Goal: Communication & Community: Answer question/provide support

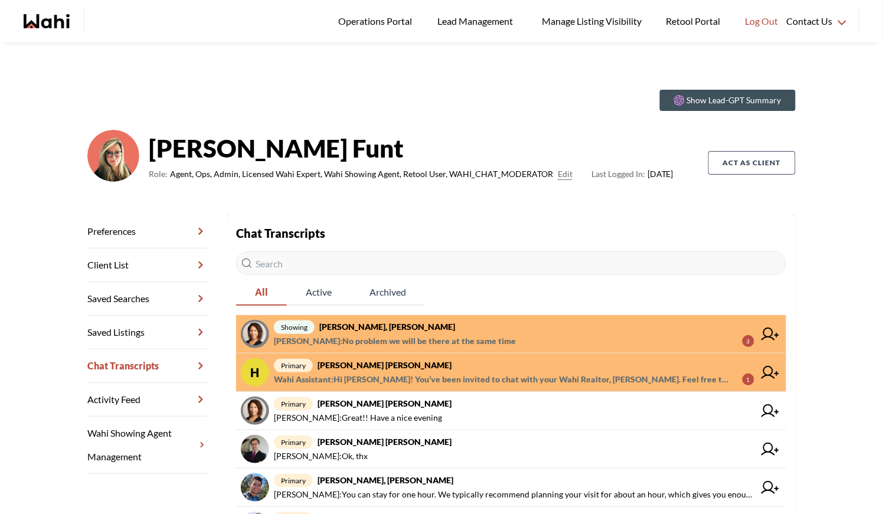
click at [374, 373] on span "Wahi Assistant : Hi Hannan! You’ve been invited to chat with your Wahi Realtor,…" at bounding box center [503, 380] width 459 height 14
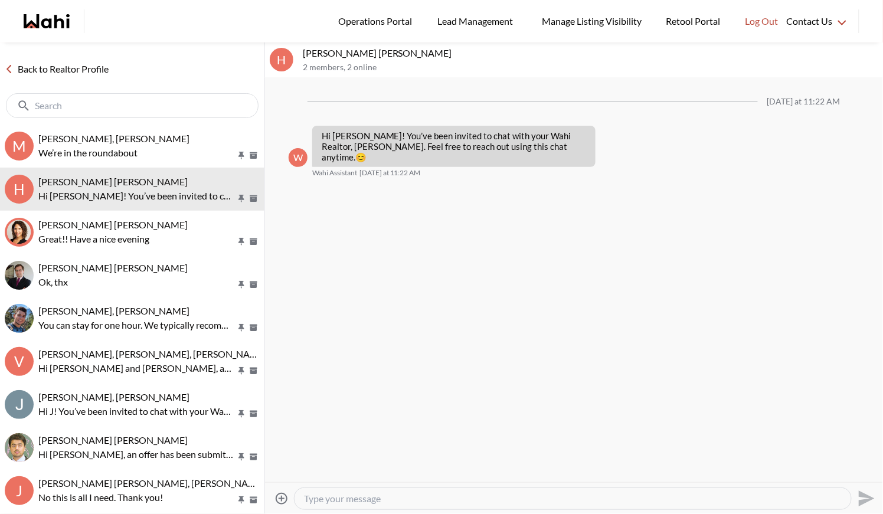
click at [311, 502] on textarea "Type your message" at bounding box center [573, 499] width 538 height 12
paste textarea "Here’s how to book a showing: https://www.loom.com/share/97a21afd93034776aed811…"
type textarea "Here’s how to book a showing: https://www.loom.com/share/97a21afd93034776aed811…"
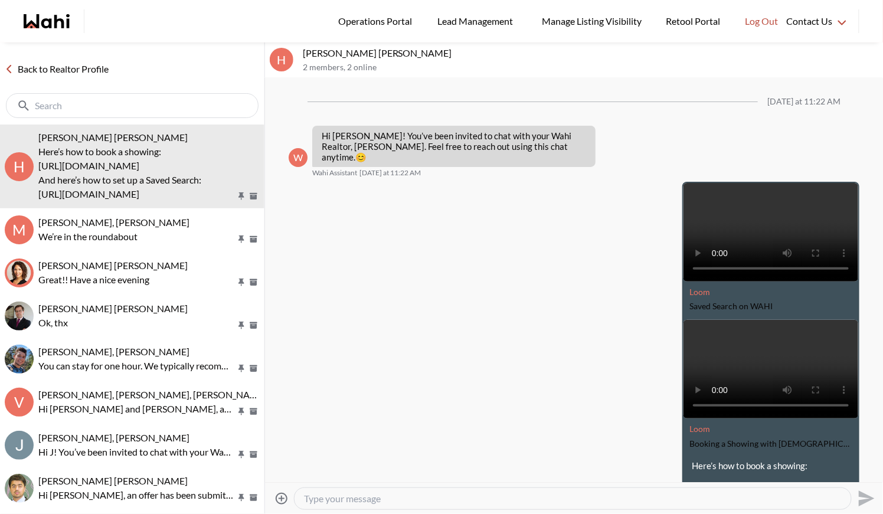
click at [50, 71] on link "Back to Realtor Profile" at bounding box center [56, 68] width 113 height 15
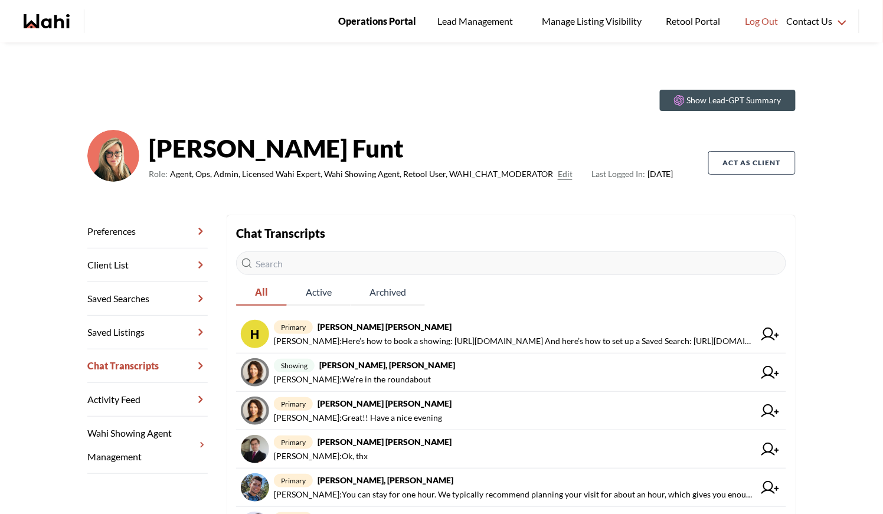
click at [415, 13] on link "Operations Portal" at bounding box center [377, 21] width 94 height 43
click at [388, 14] on span "Operations Portal" at bounding box center [377, 21] width 78 height 15
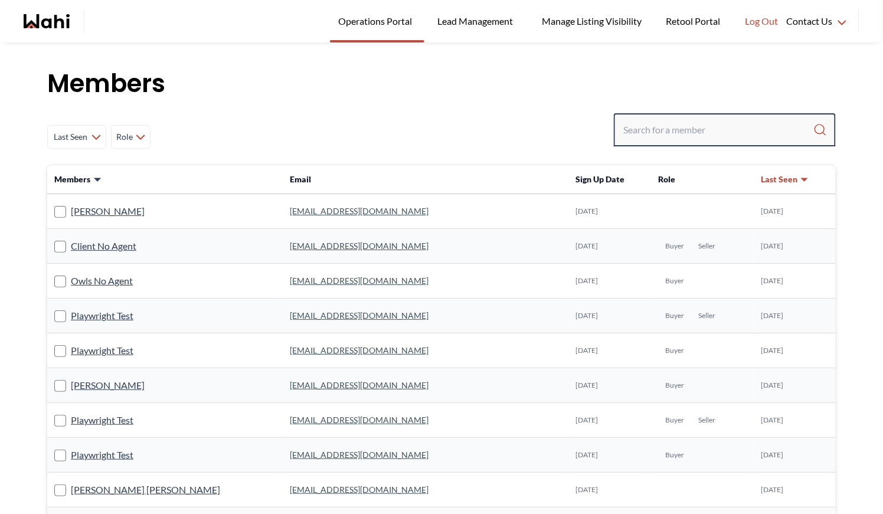
click at [640, 126] on input "Search input" at bounding box center [719, 129] width 190 height 21
type input "behnam"
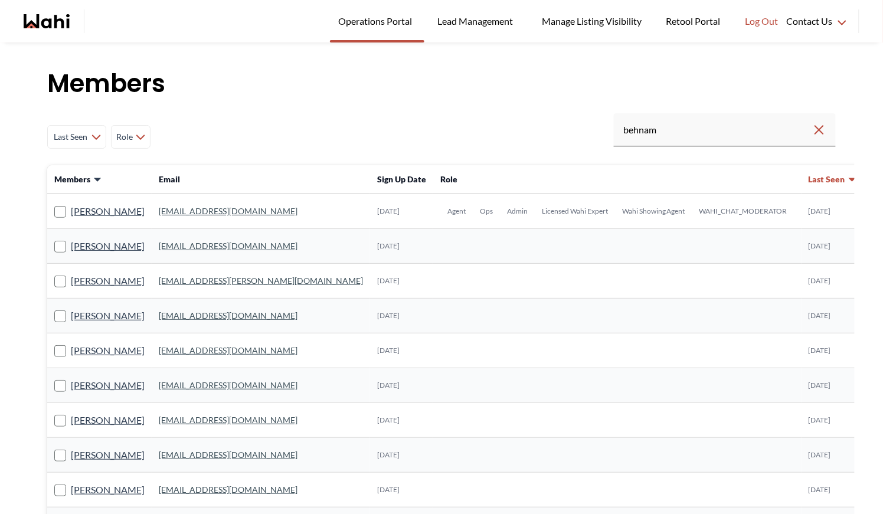
click at [193, 206] on link "behnam.fazili@wahi.com" at bounding box center [228, 211] width 139 height 10
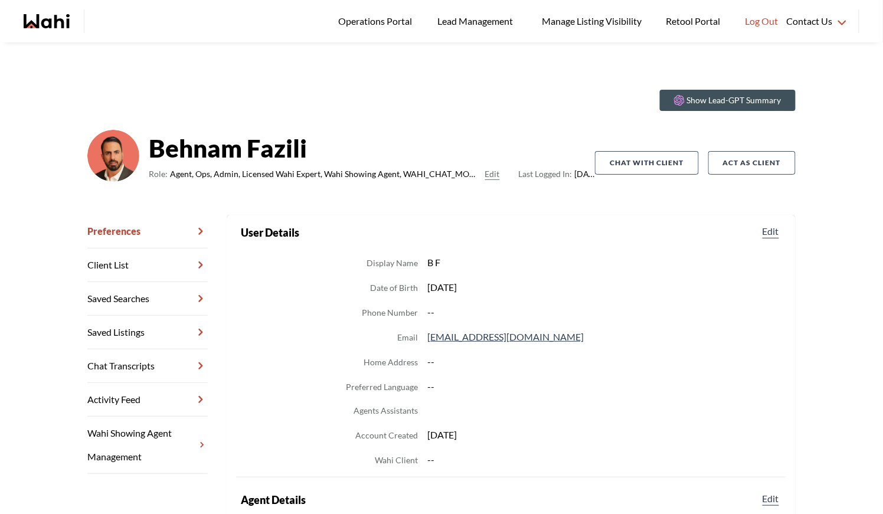
click at [140, 366] on link "Chat Transcripts" at bounding box center [147, 367] width 120 height 34
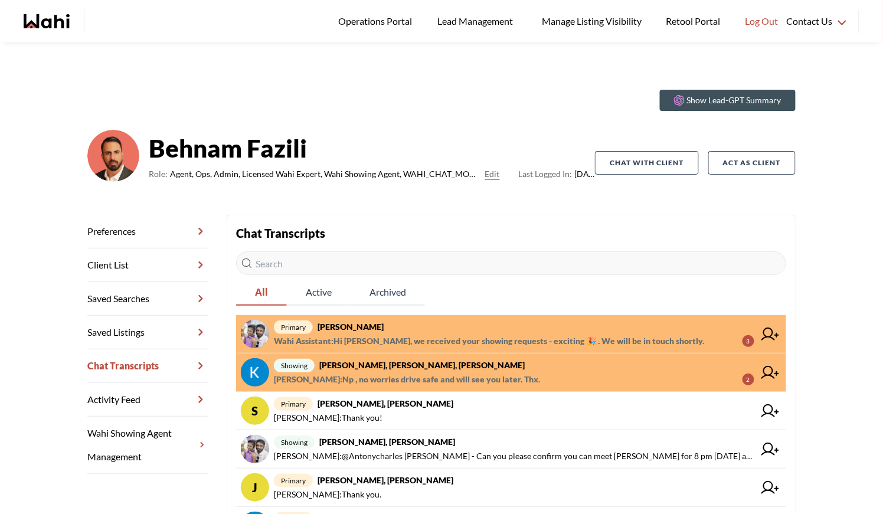
click at [384, 330] on strong "Antonycharles Anthonipillai, Behnam" at bounding box center [351, 327] width 66 height 10
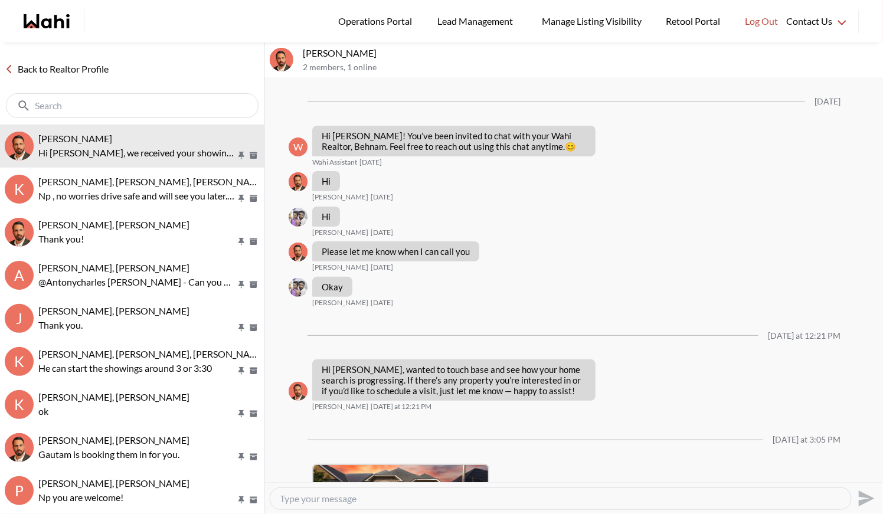
scroll to position [560, 0]
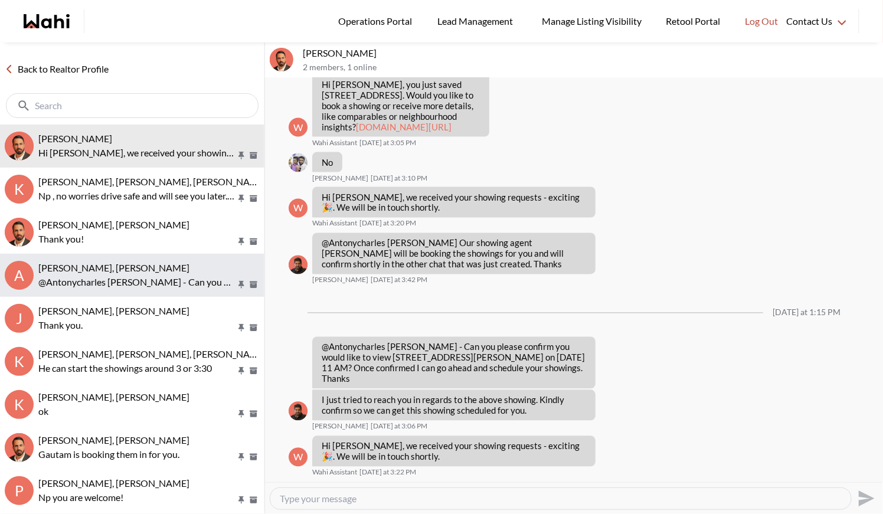
click at [136, 276] on p "@Antonycharles Anthonipillai - Can you please confirm you can meet Paul for 8 p…" at bounding box center [137, 282] width 198 height 14
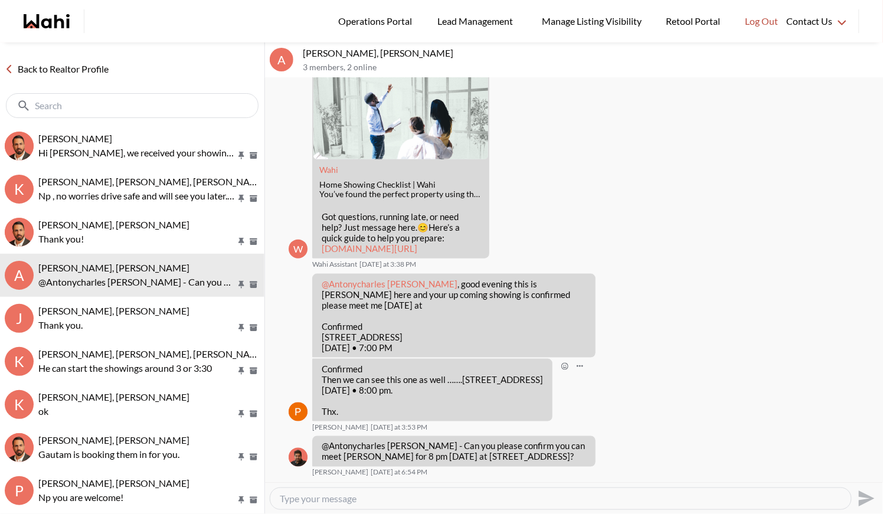
scroll to position [317, 0]
click at [68, 68] on link "Back to Realtor Profile" at bounding box center [56, 68] width 113 height 15
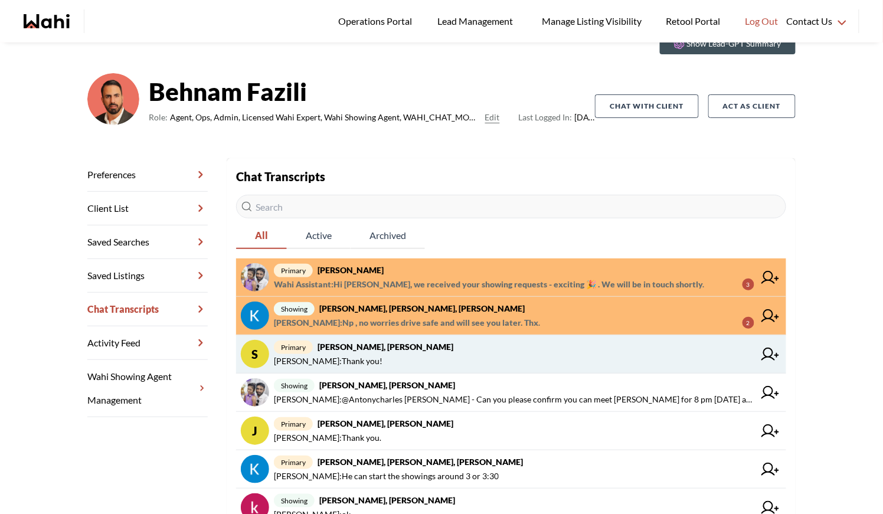
scroll to position [65, 0]
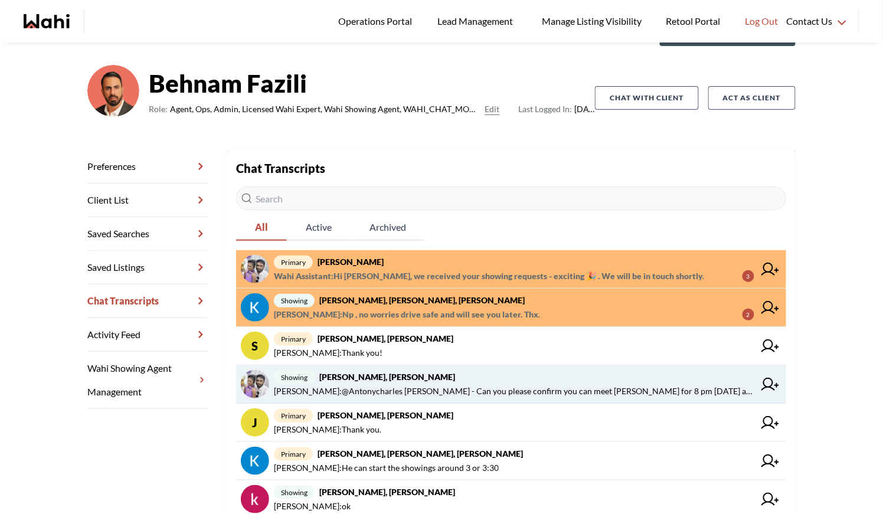
click at [465, 381] on span "showing Antonycharles Anthonipillai, Paul, Behnam" at bounding box center [514, 377] width 481 height 14
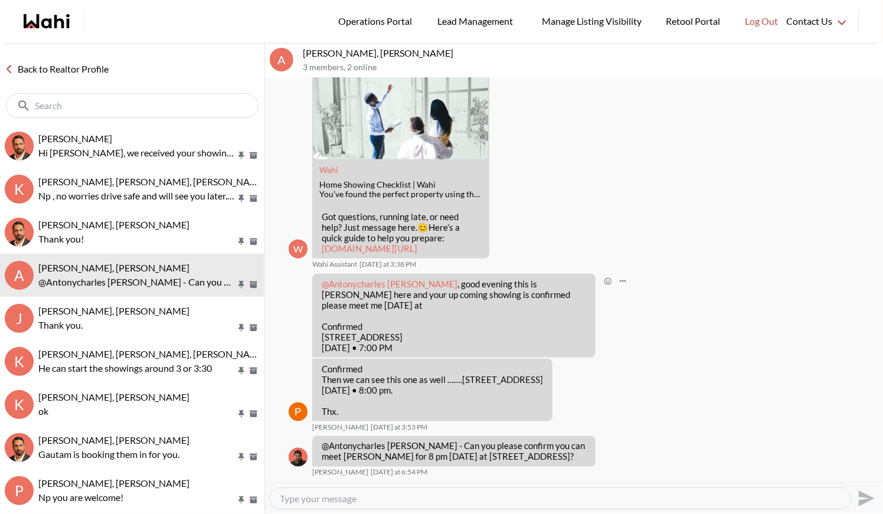
scroll to position [317, 0]
click at [80, 68] on link "Back to Realtor Profile" at bounding box center [56, 68] width 113 height 15
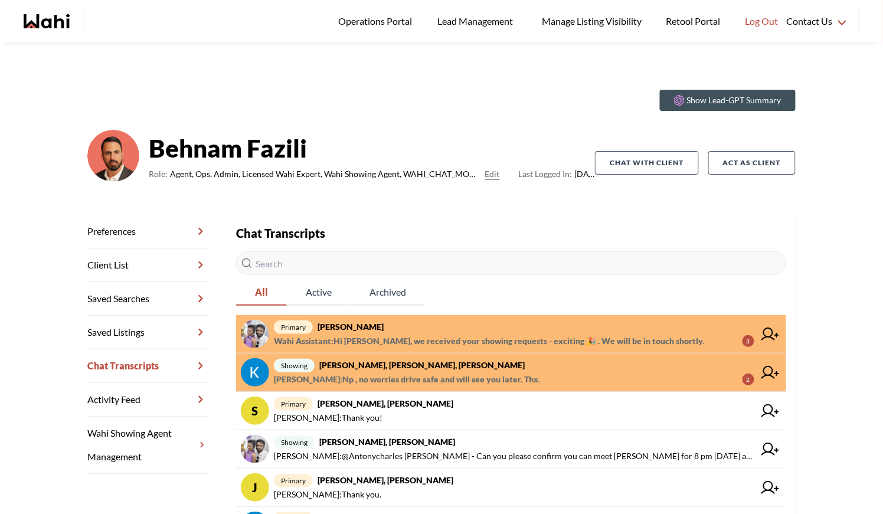
click at [384, 322] on strong "Antonycharles Anthonipillai, Behnam" at bounding box center [351, 327] width 66 height 10
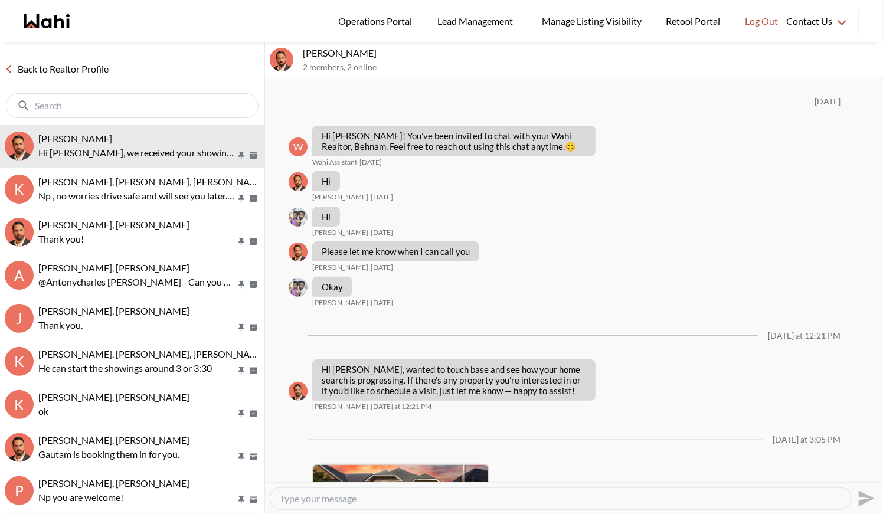
scroll to position [560, 0]
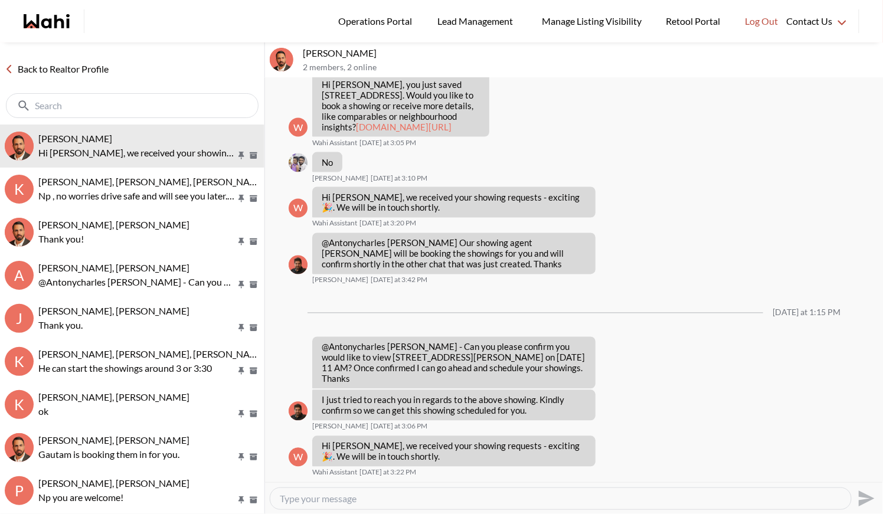
click at [334, 499] on textarea "Type your message" at bounding box center [561, 499] width 562 height 12
type textarea "Hi [PERSON_NAME] - before we are able to provide any services, we will need to …"
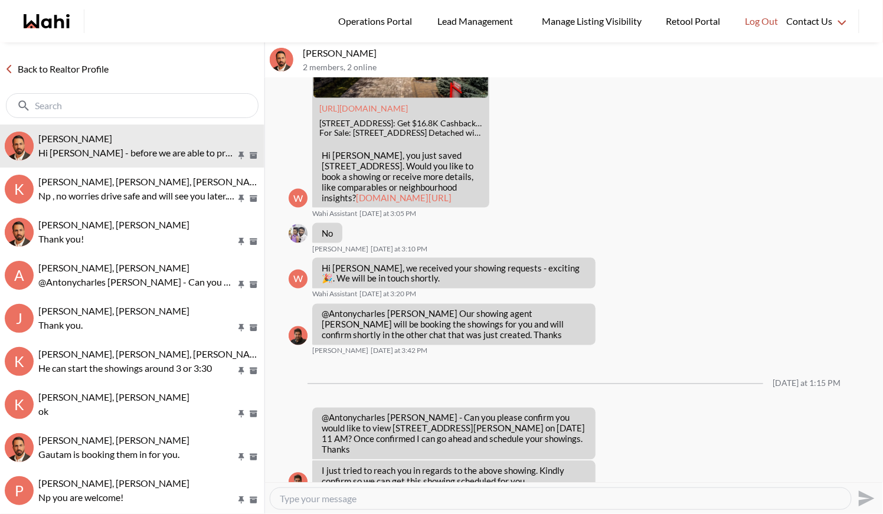
scroll to position [617, 0]
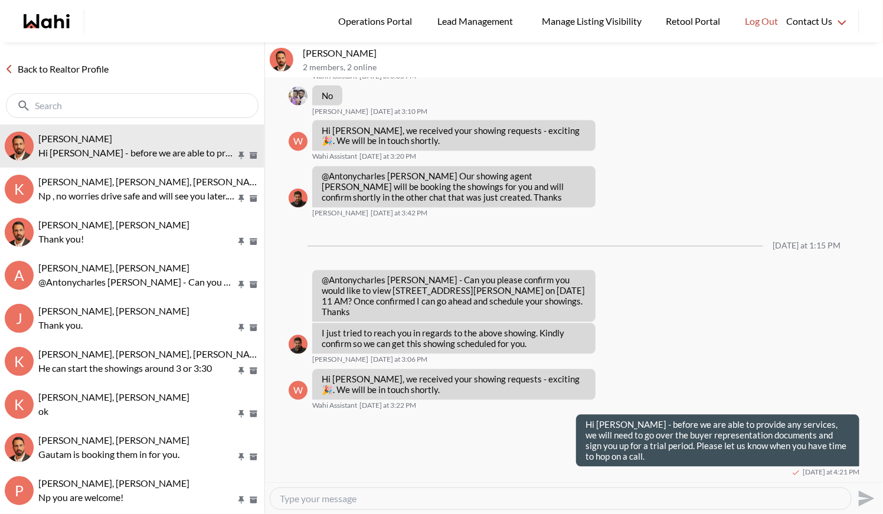
click at [31, 66] on link "Back to Realtor Profile" at bounding box center [56, 68] width 113 height 15
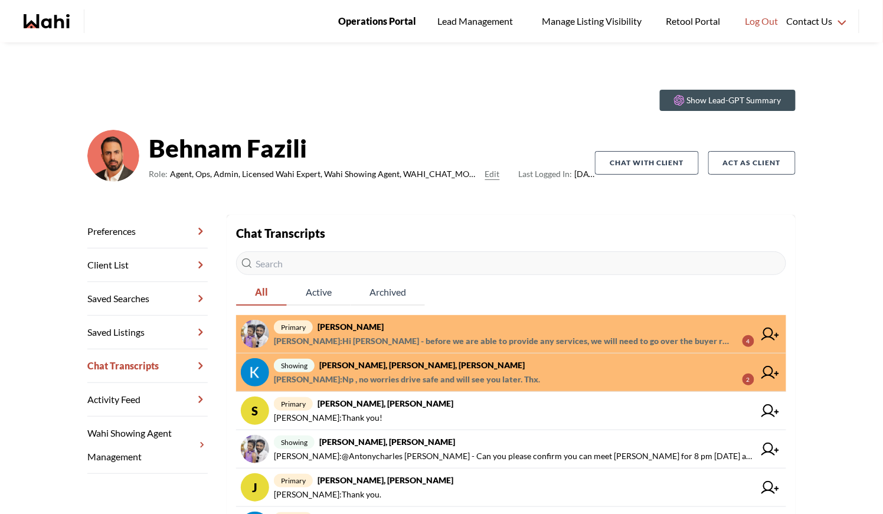
click at [369, 10] on link "Operations Portal" at bounding box center [377, 21] width 94 height 43
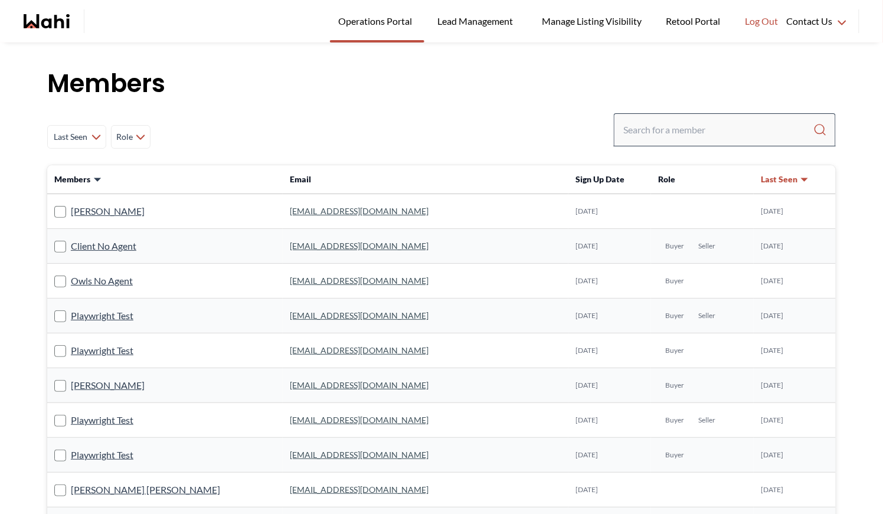
click at [665, 143] on div at bounding box center [725, 129] width 222 height 33
click at [663, 130] on input "Search input" at bounding box center [719, 129] width 190 height 21
click at [664, 132] on input "Search input" at bounding box center [719, 129] width 190 height 21
type input "lih"
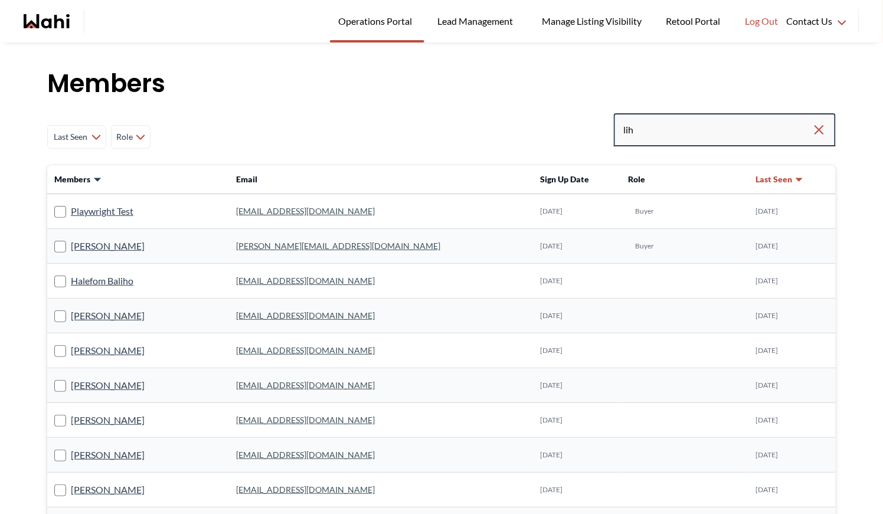
drag, startPoint x: 647, startPoint y: 131, endPoint x: 575, endPoint y: 128, distance: 72.1
click at [575, 128] on div "Last Seen Less day than [DATE] [DATE] - [DATE] [DATE] - [DATE] [DATE] - [DATE] …" at bounding box center [441, 136] width 789 height 47
type input "b"
type input "[PERSON_NAME]"
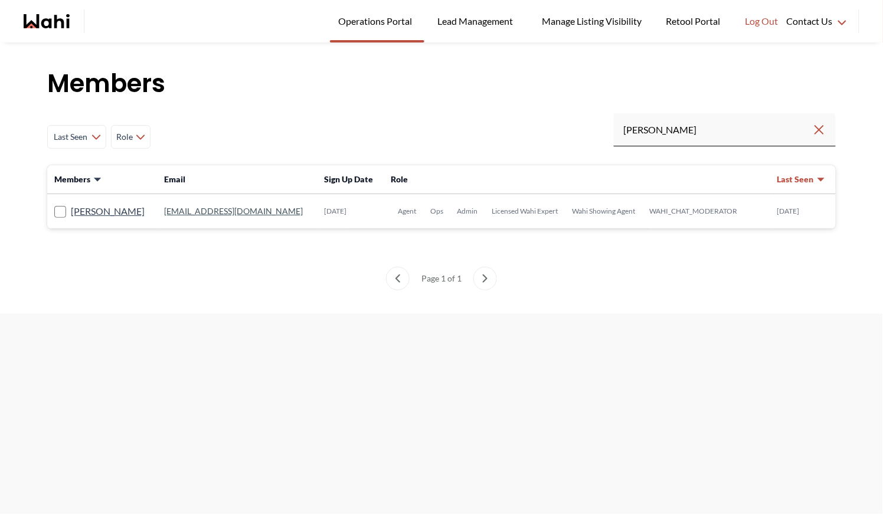
click at [183, 211] on link "[EMAIL_ADDRESS][DOMAIN_NAME]" at bounding box center [233, 211] width 139 height 10
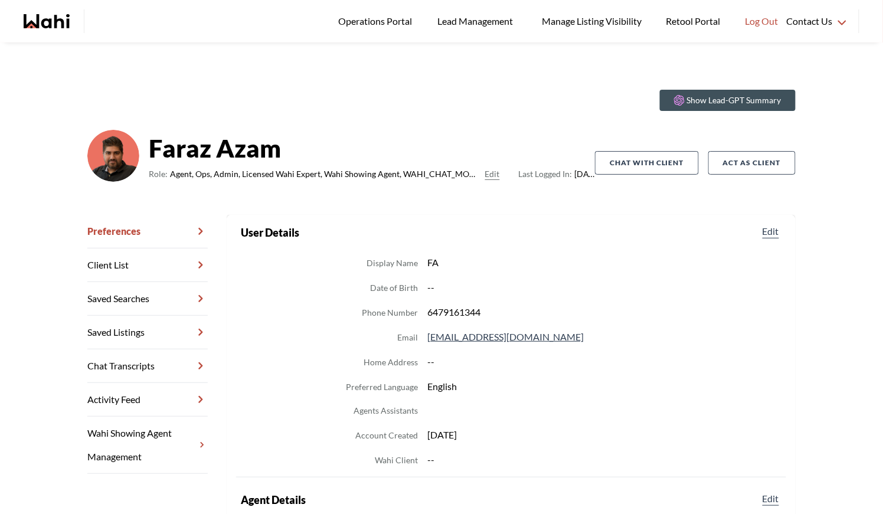
click at [152, 371] on link "Chat Transcripts" at bounding box center [147, 367] width 120 height 34
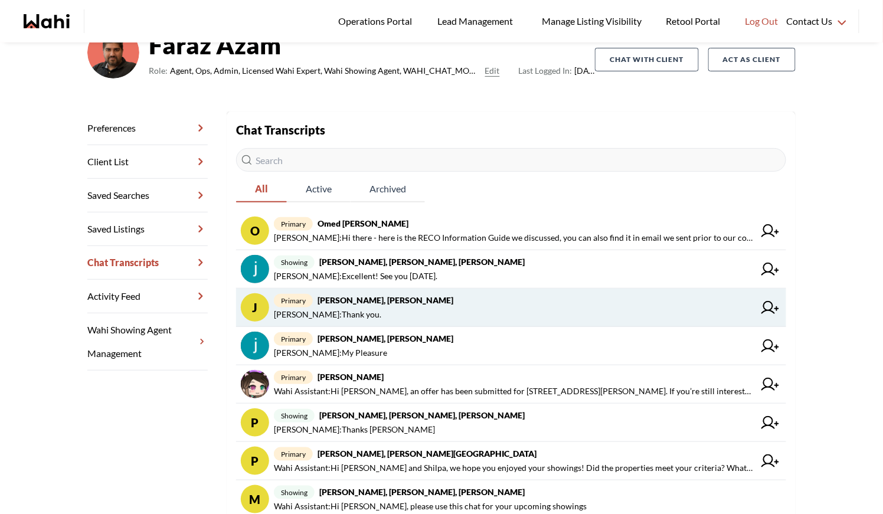
scroll to position [105, 0]
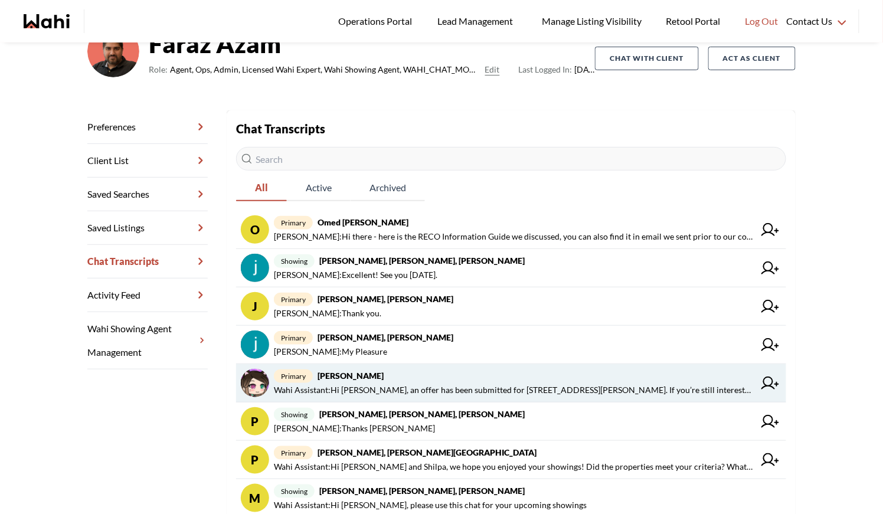
click at [581, 378] on span "primary [PERSON_NAME]" at bounding box center [514, 376] width 481 height 14
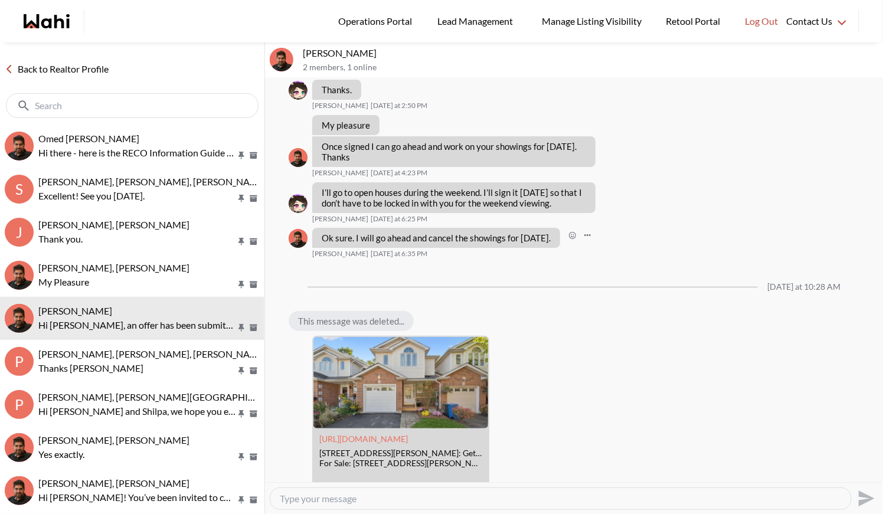
scroll to position [4271, 0]
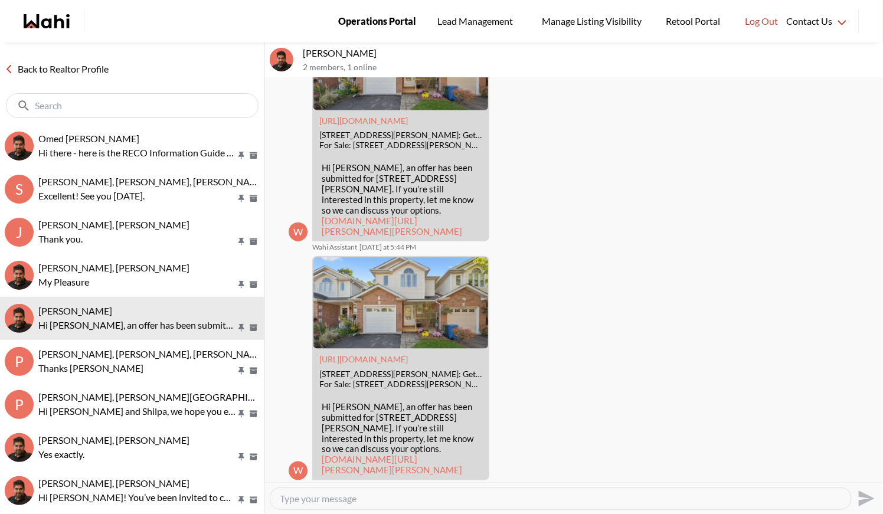
click at [373, 35] on link "Operations Portal" at bounding box center [377, 21] width 94 height 43
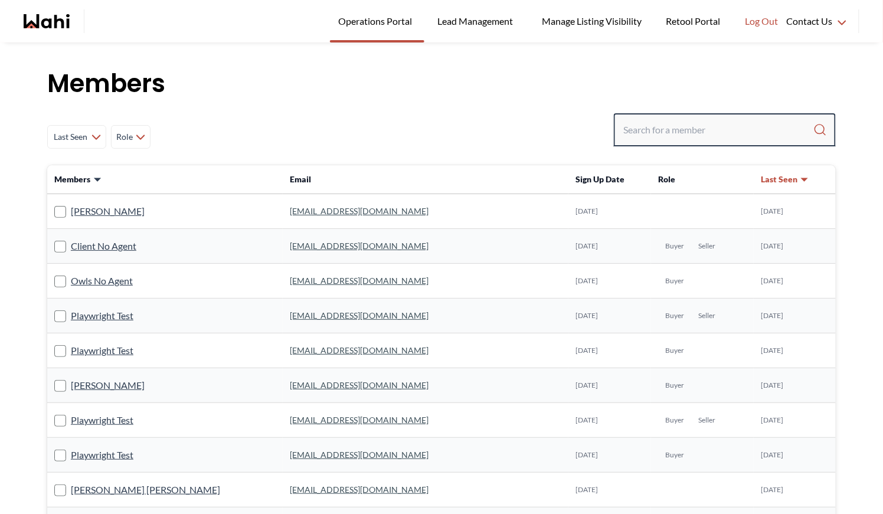
click at [668, 139] on input "Search input" at bounding box center [719, 129] width 190 height 21
type input "michelle ryck"
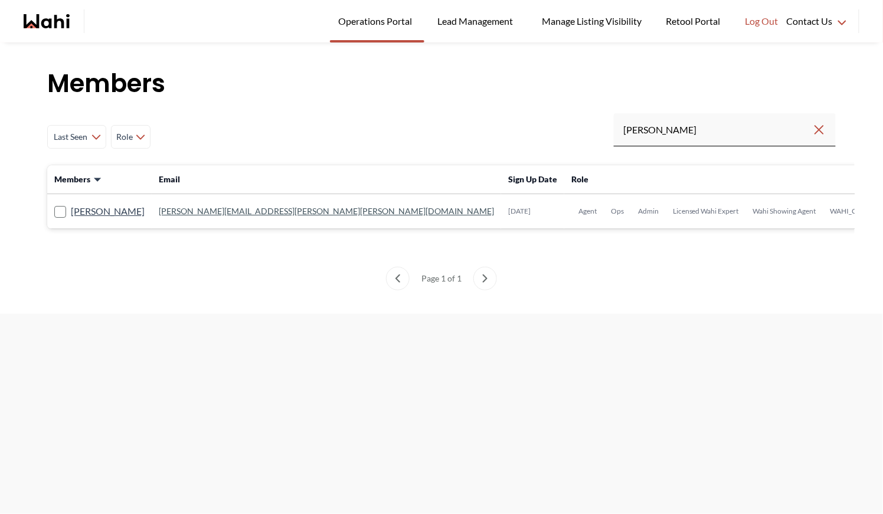
click at [233, 211] on link "michelle.williams@wahi.com" at bounding box center [326, 211] width 335 height 10
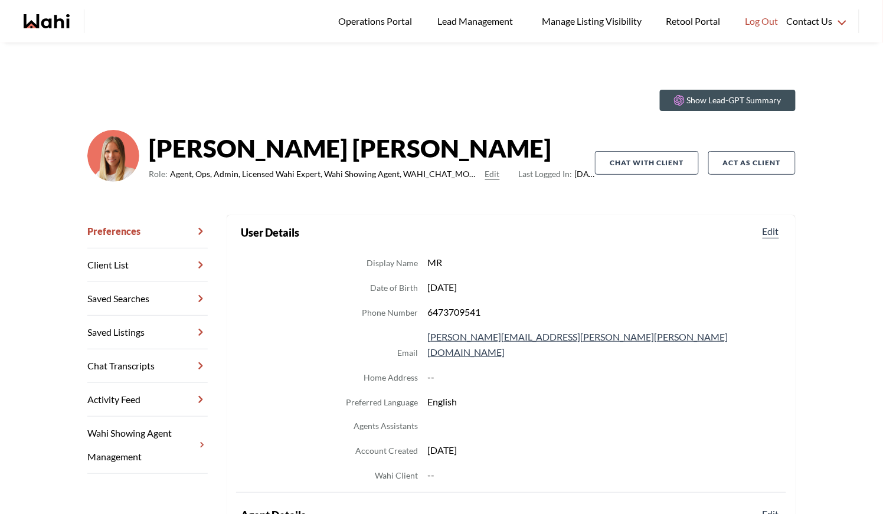
click at [142, 369] on link "Chat Transcripts" at bounding box center [147, 367] width 120 height 34
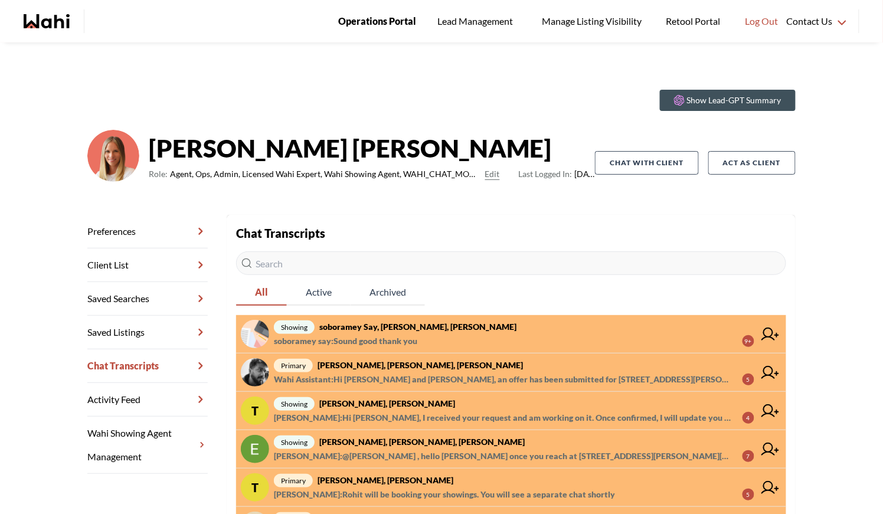
click at [374, 22] on span "Operations Portal" at bounding box center [377, 21] width 78 height 15
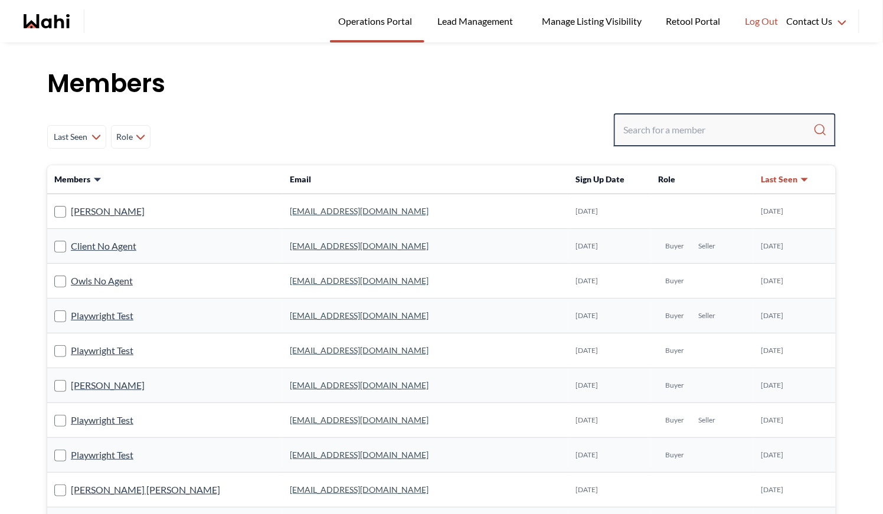
click at [675, 125] on input "Search input" at bounding box center [719, 129] width 190 height 21
type input "behnam"
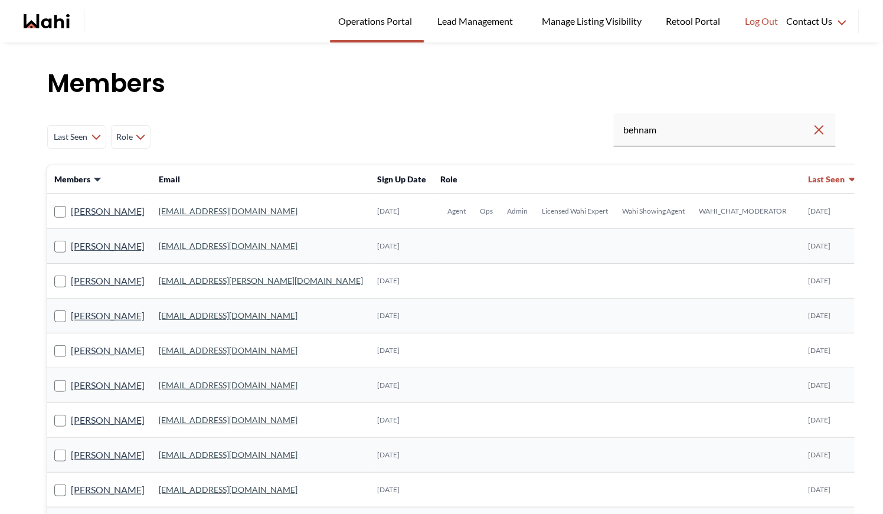
click at [227, 209] on link "[EMAIL_ADDRESS][DOMAIN_NAME]" at bounding box center [228, 211] width 139 height 10
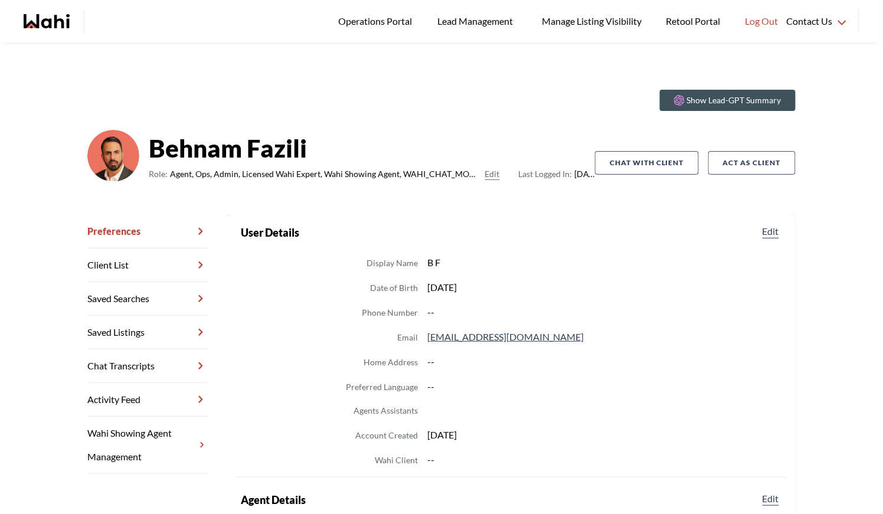
click at [154, 367] on link "Chat Transcripts" at bounding box center [147, 367] width 120 height 34
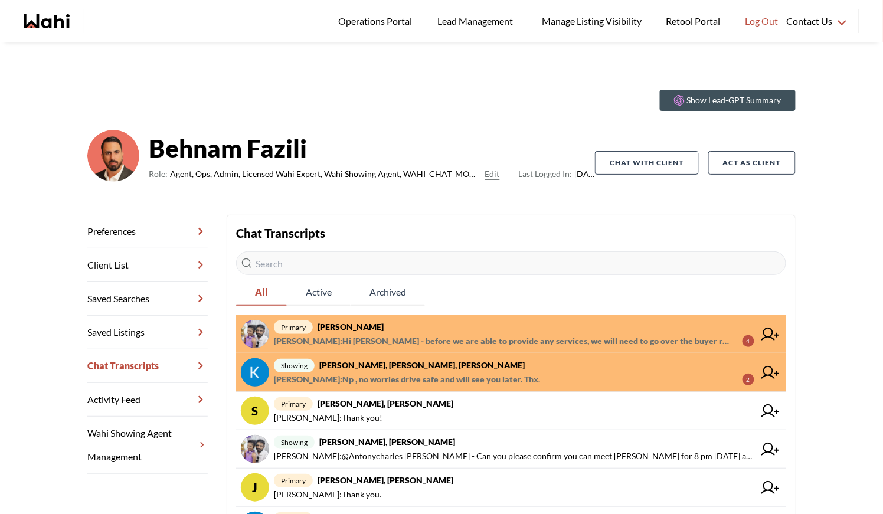
click at [470, 321] on span "primary Antonycharles Anthonipillai, Behnam" at bounding box center [514, 327] width 481 height 14
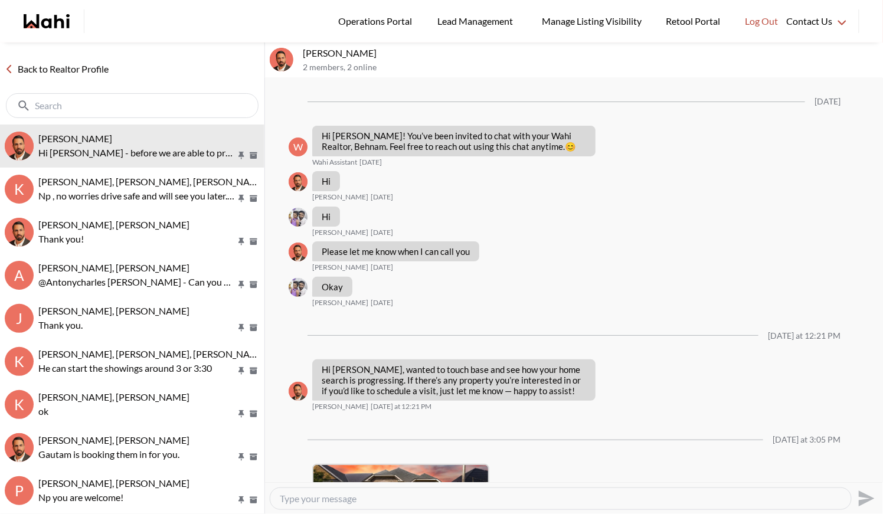
scroll to position [617, 0]
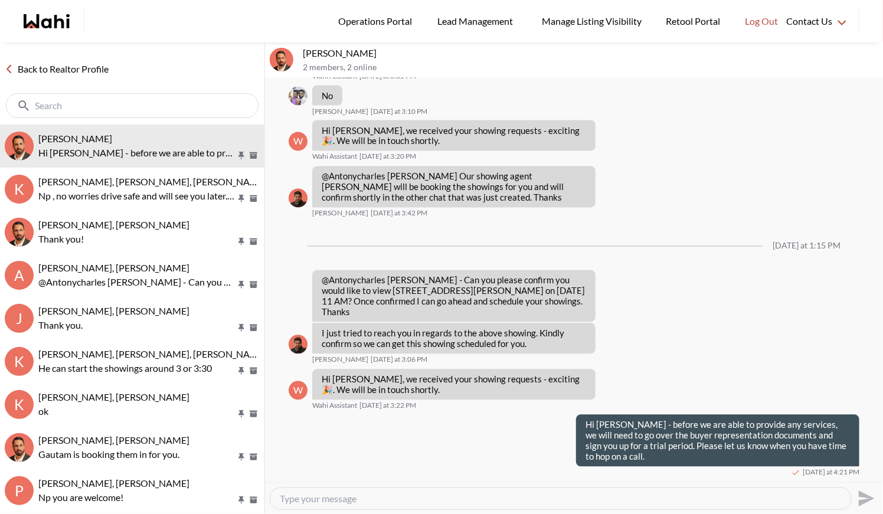
click at [88, 64] on link "Back to Realtor Profile" at bounding box center [56, 68] width 113 height 15
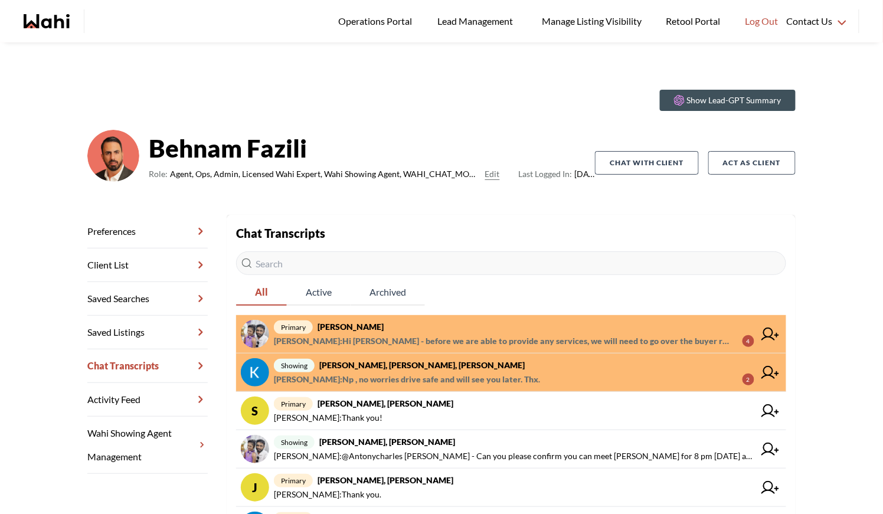
click at [383, 328] on strong "Antonycharles Anthonipillai, Behnam" at bounding box center [351, 327] width 66 height 10
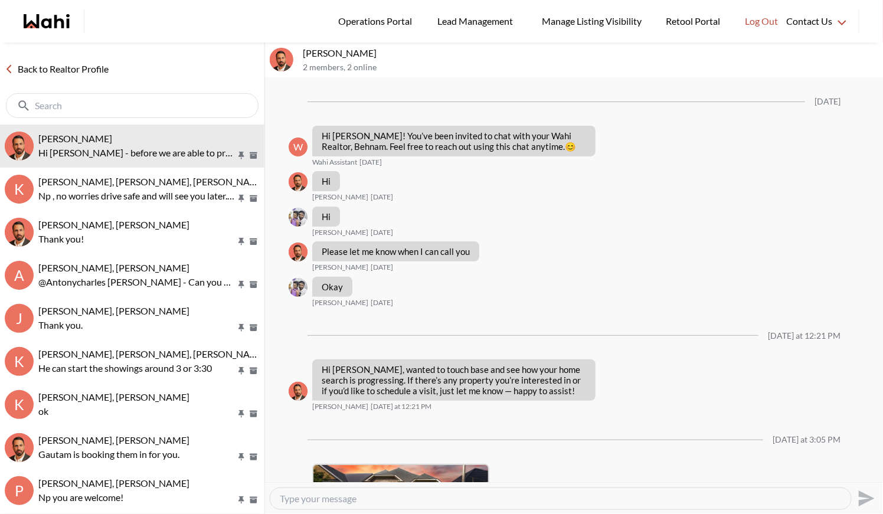
click at [35, 66] on link "Back to Realtor Profile" at bounding box center [56, 68] width 113 height 15
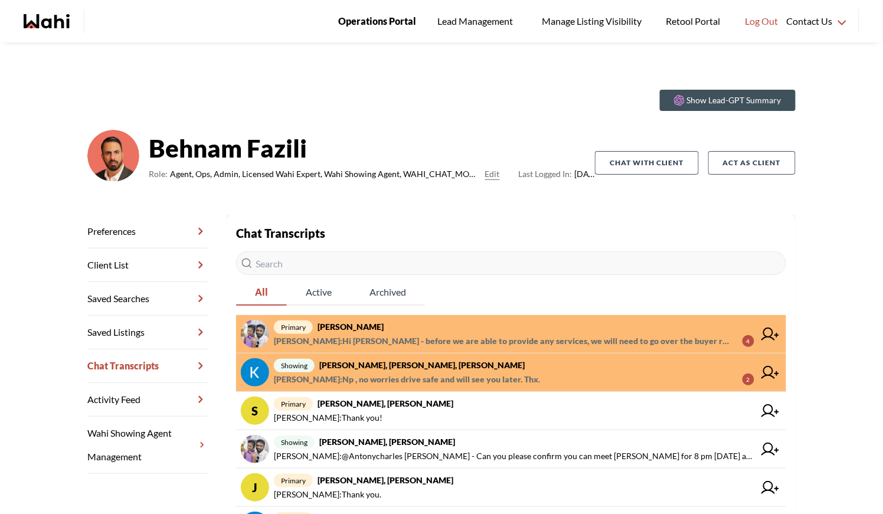
click at [364, 14] on span "Operations Portal" at bounding box center [377, 21] width 78 height 15
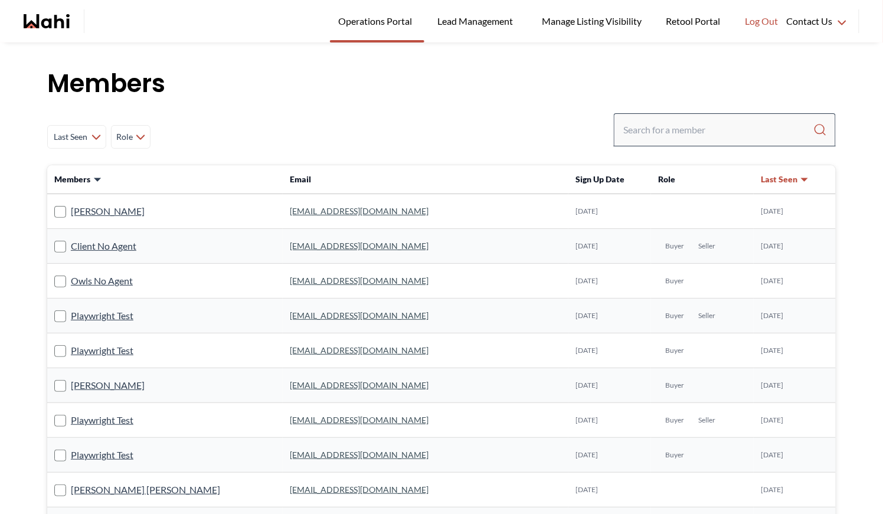
click at [650, 130] on input "Search input" at bounding box center [719, 129] width 190 height 21
type input "[PERSON_NAME]"
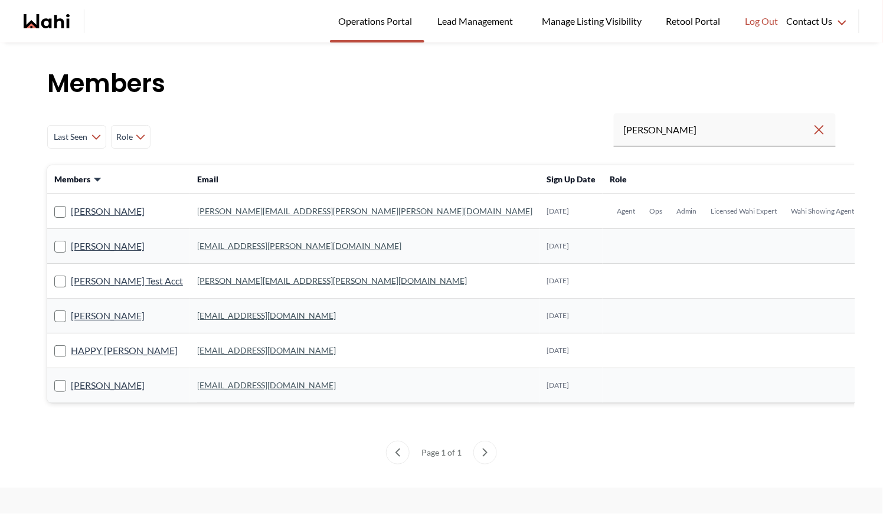
click at [199, 207] on link "[PERSON_NAME][EMAIL_ADDRESS][PERSON_NAME][PERSON_NAME][DOMAIN_NAME]" at bounding box center [364, 211] width 335 height 10
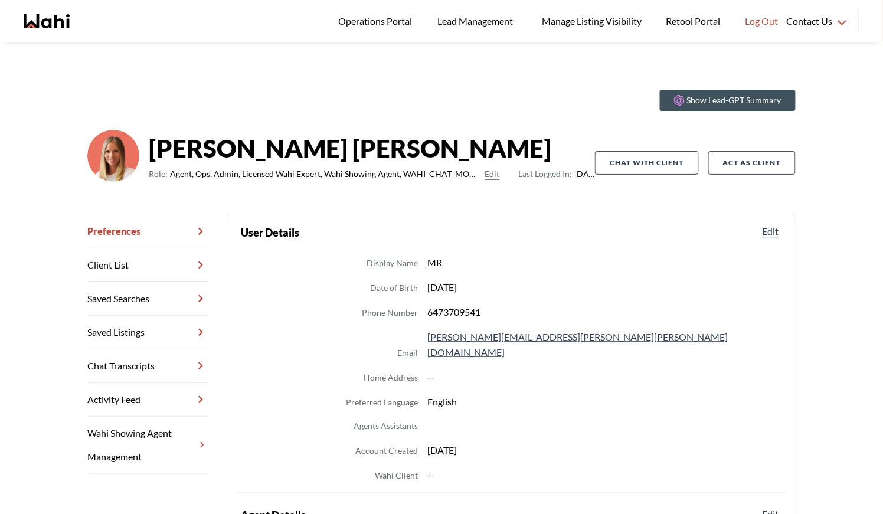
click at [146, 359] on link "Chat Transcripts" at bounding box center [147, 367] width 120 height 34
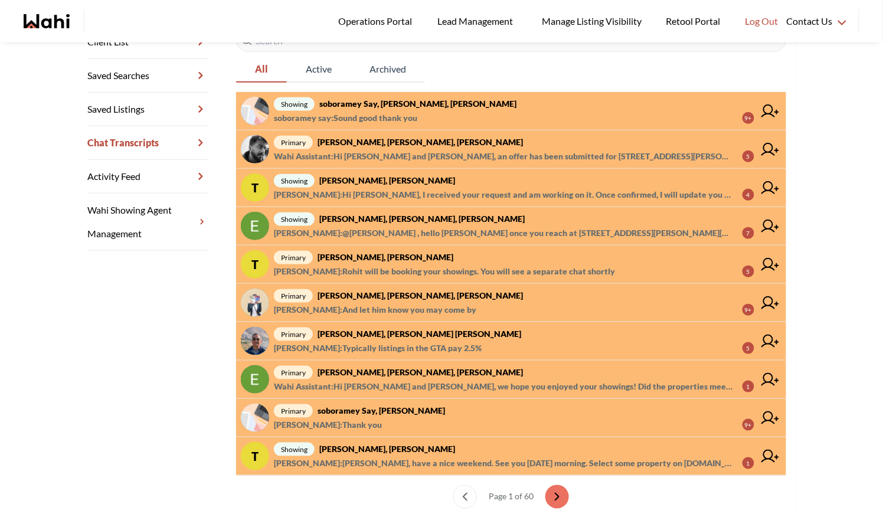
scroll to position [272, 0]
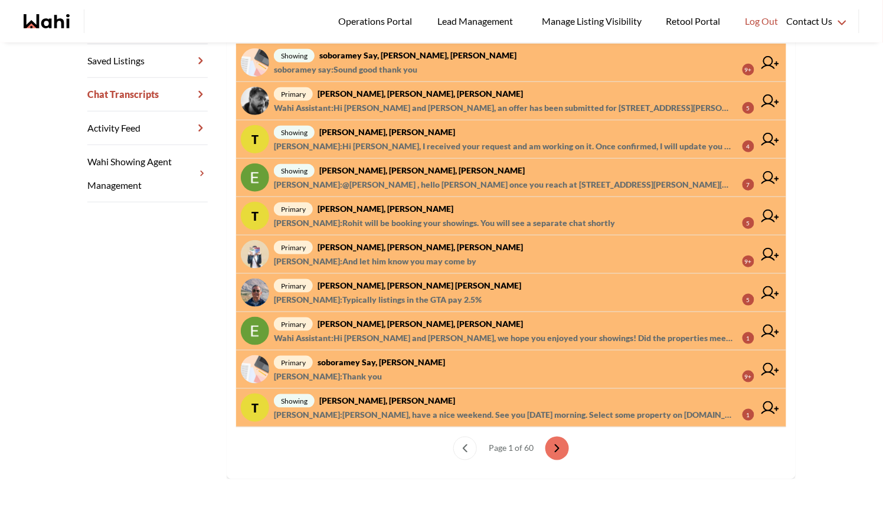
drag, startPoint x: 549, startPoint y: 441, endPoint x: 381, endPoint y: 431, distance: 168.6
click at [381, 431] on ul "Page 1 of 60" at bounding box center [511, 449] width 550 height 43
click at [557, 445] on icon "next page" at bounding box center [558, 448] width 4 height 7
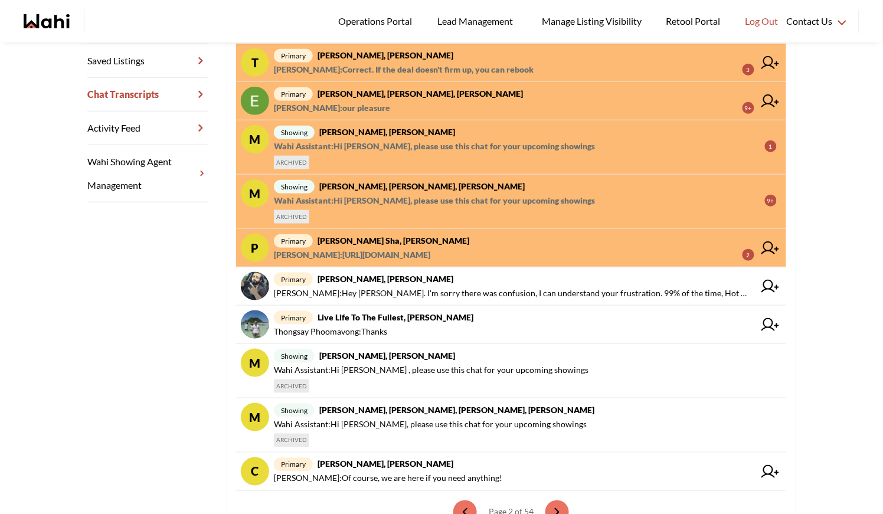
click at [151, 293] on div "Preferences Client List Saved Searches Saved Listings Chat Transcripts Activity…" at bounding box center [156, 243] width 139 height 600
click at [364, 22] on span "Operations Portal" at bounding box center [377, 21] width 78 height 15
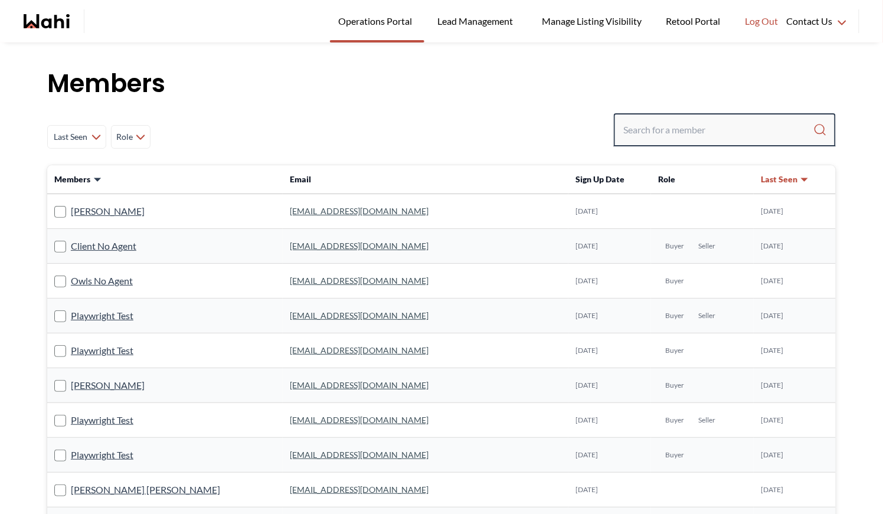
click at [710, 129] on input "Search input" at bounding box center [719, 129] width 190 height 21
type input "[PERSON_NAME]"
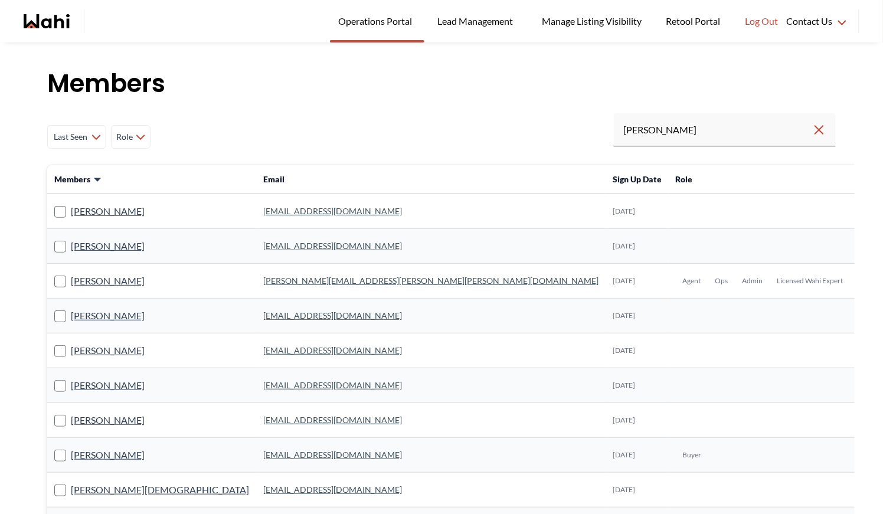
click at [263, 279] on link "[PERSON_NAME][EMAIL_ADDRESS][PERSON_NAME][PERSON_NAME][DOMAIN_NAME]" at bounding box center [430, 281] width 335 height 10
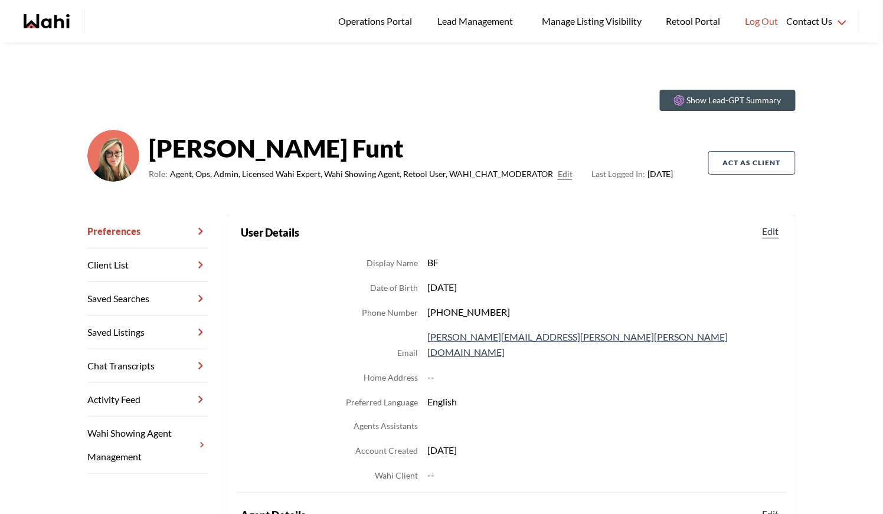
click at [125, 366] on link "Chat Transcripts" at bounding box center [147, 367] width 120 height 34
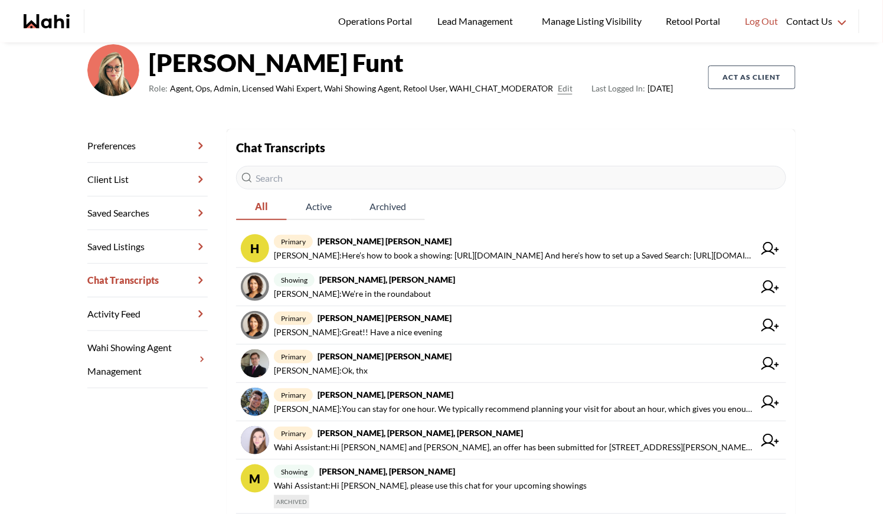
scroll to position [187, 0]
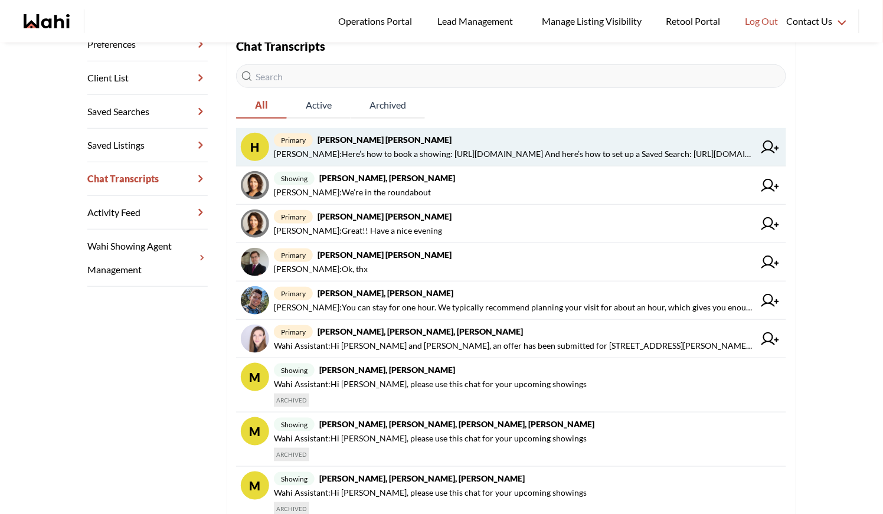
click at [461, 144] on span "primary Hannan Hussen, Barbara" at bounding box center [514, 140] width 481 height 14
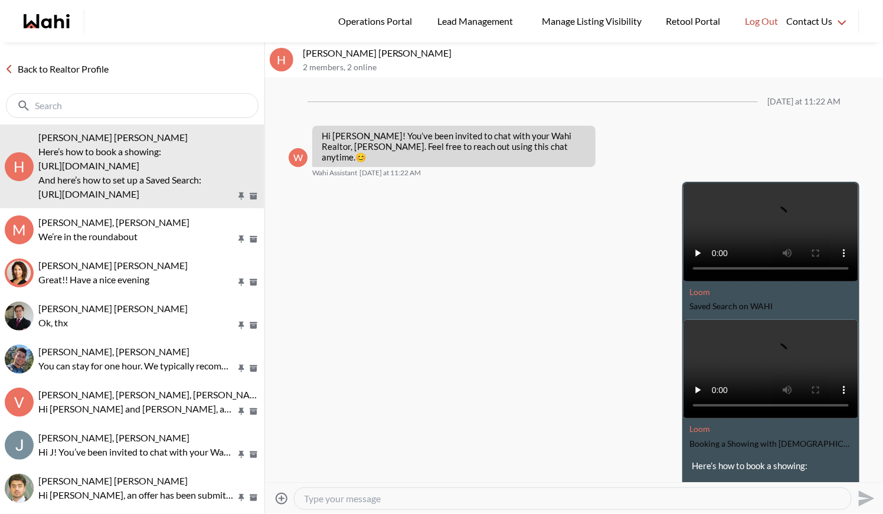
scroll to position [114, 0]
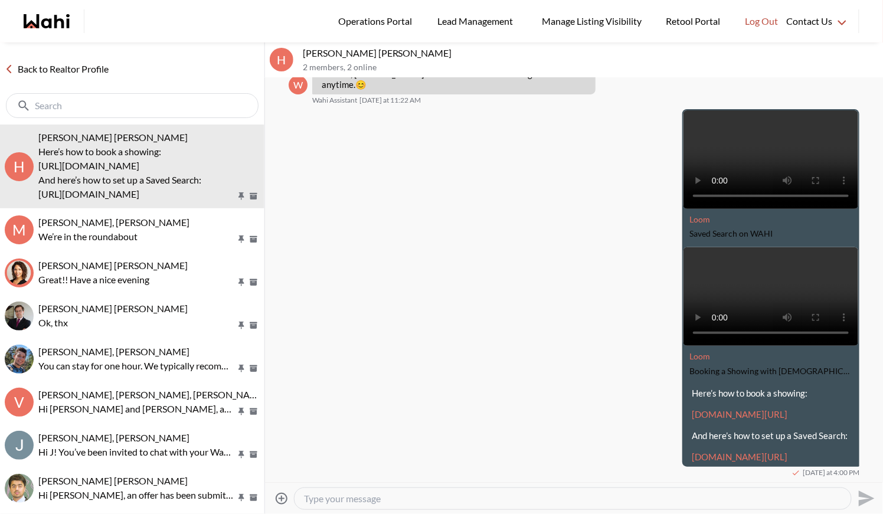
click at [282, 497] on icon at bounding box center [282, 499] width 12 height 12
click at [0, 0] on input "Attach files" at bounding box center [0, 0] width 0 height 0
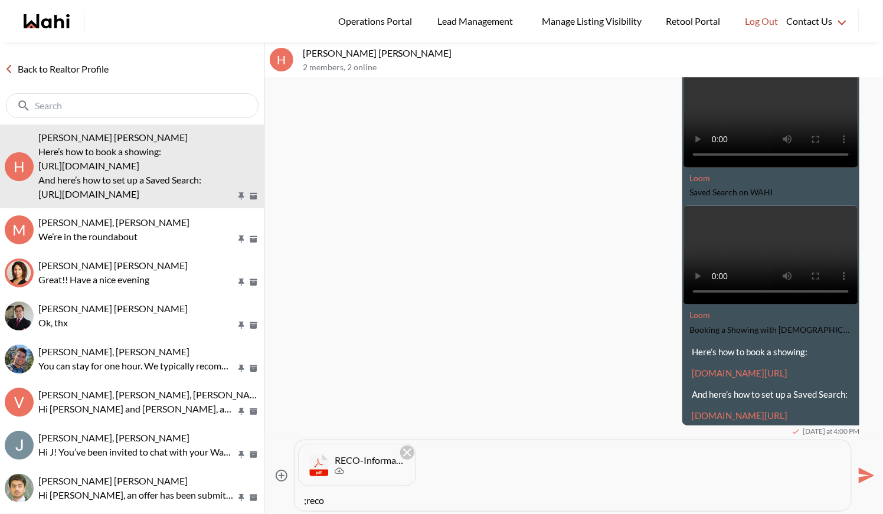
paste textarea "Hi there - here is the RECO Information Guide we discussed, you can also find i…"
type textarea "Hi there - here is the RECO Information Guide we discussed, you can also find i…"
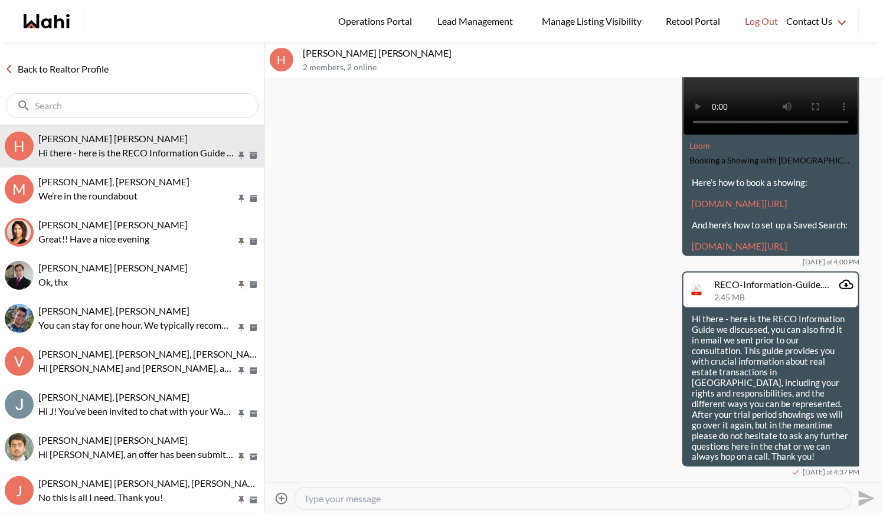
click at [71, 64] on link "Back to Realtor Profile" at bounding box center [56, 68] width 113 height 15
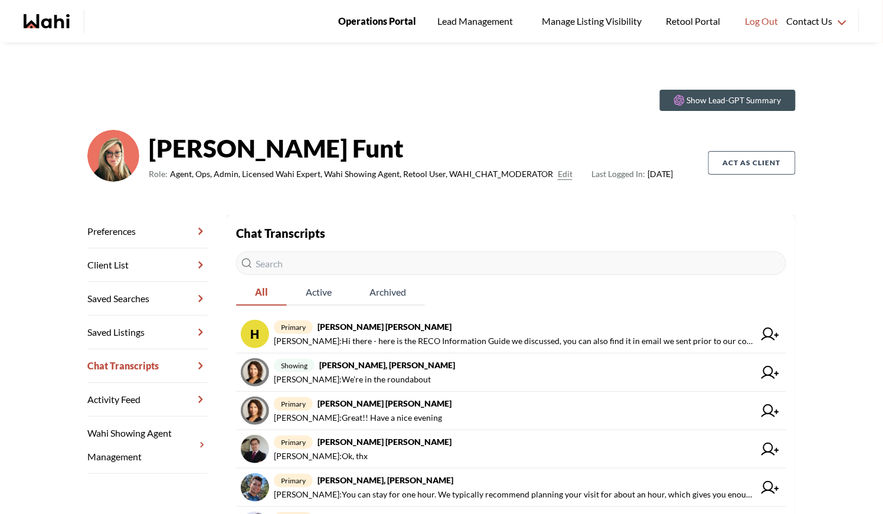
click at [374, 19] on span "Operations Portal" at bounding box center [377, 21] width 78 height 15
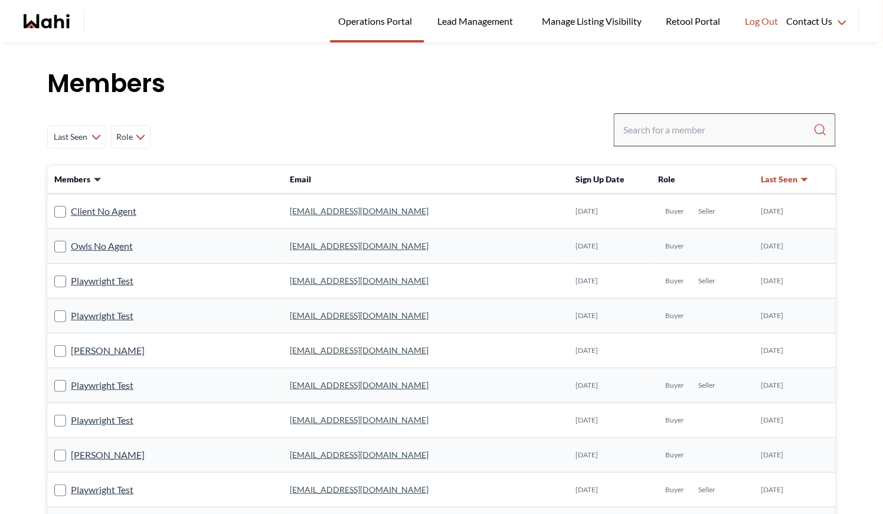
click at [650, 117] on div at bounding box center [725, 129] width 222 height 33
click at [647, 127] on input "Search input" at bounding box center [719, 129] width 190 height 21
type input "[PERSON_NAME]"
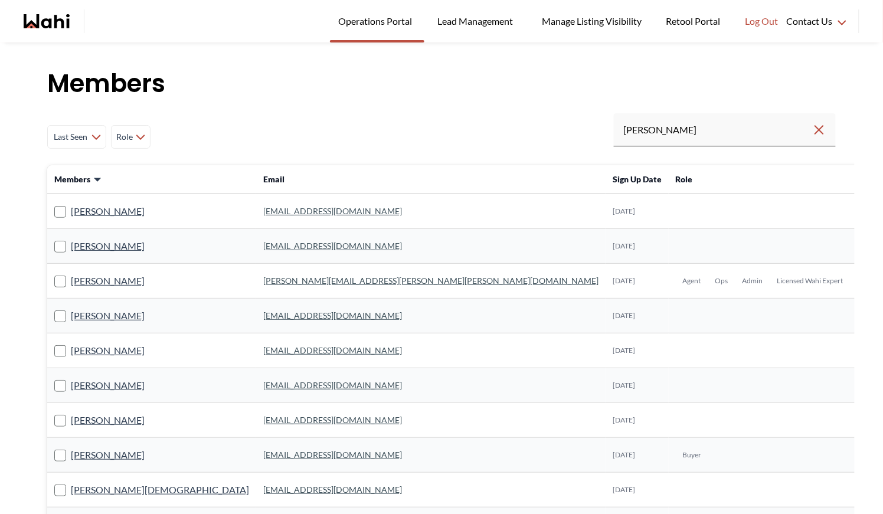
click at [263, 284] on link "[PERSON_NAME][EMAIL_ADDRESS][PERSON_NAME][PERSON_NAME][DOMAIN_NAME]" at bounding box center [430, 281] width 335 height 10
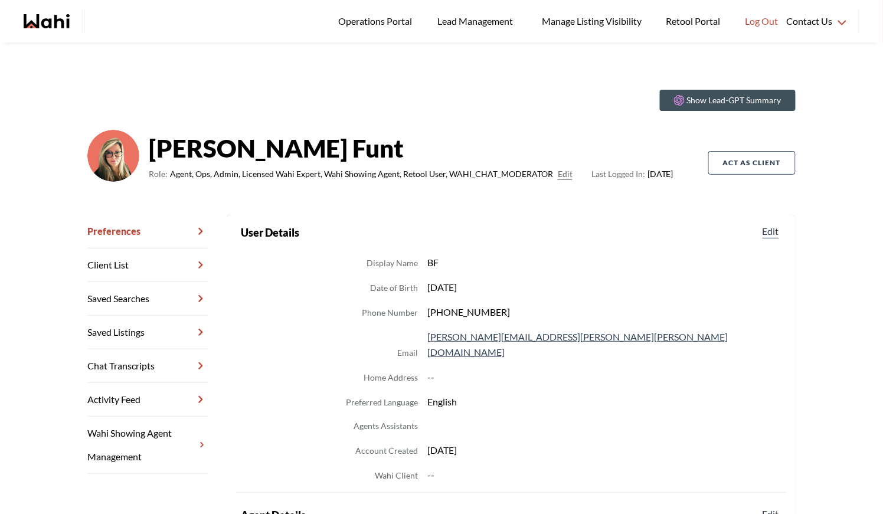
click at [158, 366] on link "Chat Transcripts" at bounding box center [147, 367] width 120 height 34
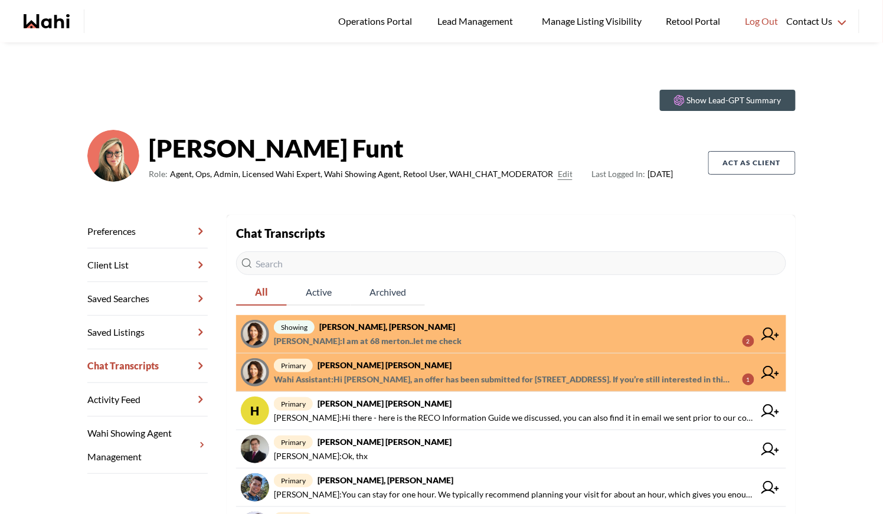
click at [475, 329] on span "showing [PERSON_NAME], [PERSON_NAME]" at bounding box center [514, 327] width 481 height 14
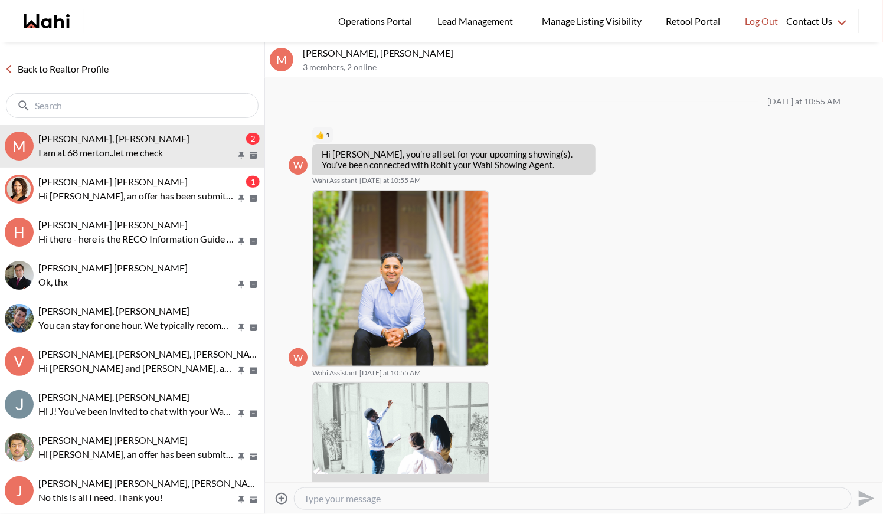
scroll to position [860, 0]
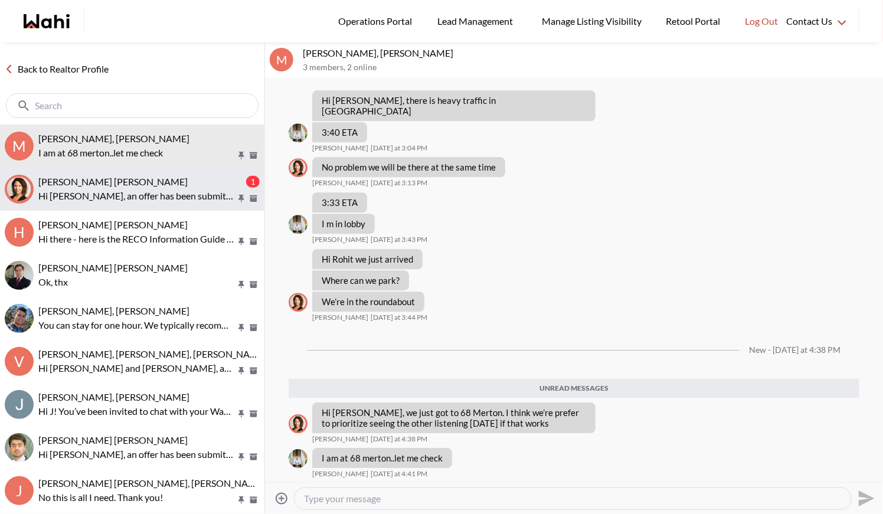
click at [175, 185] on div "[PERSON_NAME] [PERSON_NAME]" at bounding box center [141, 182] width 206 height 12
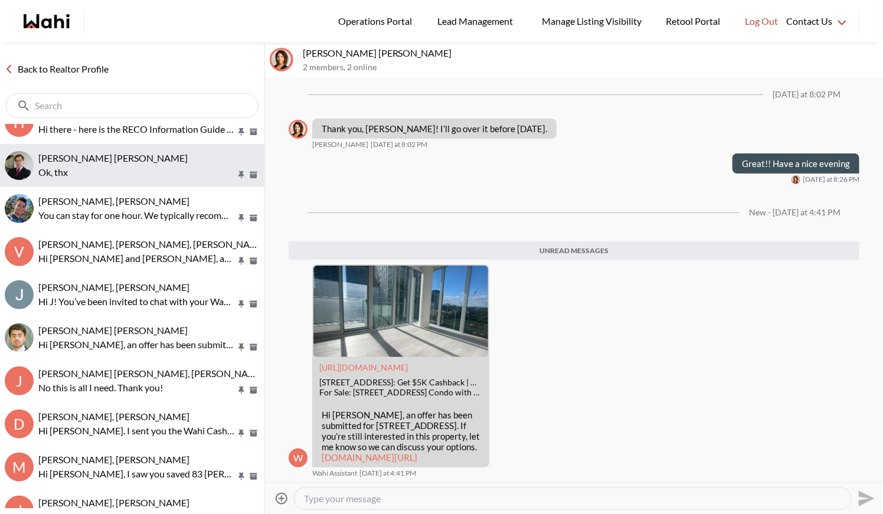
scroll to position [123, 0]
